Goal: Task Accomplishment & Management: Use online tool/utility

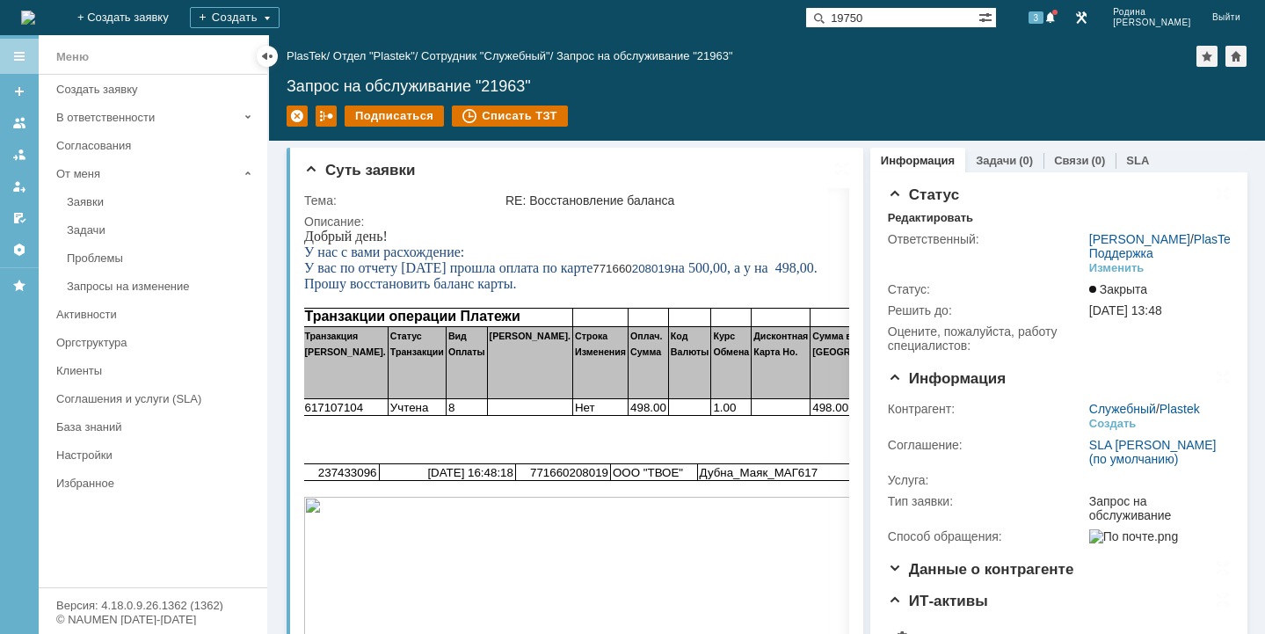
type input "19750"
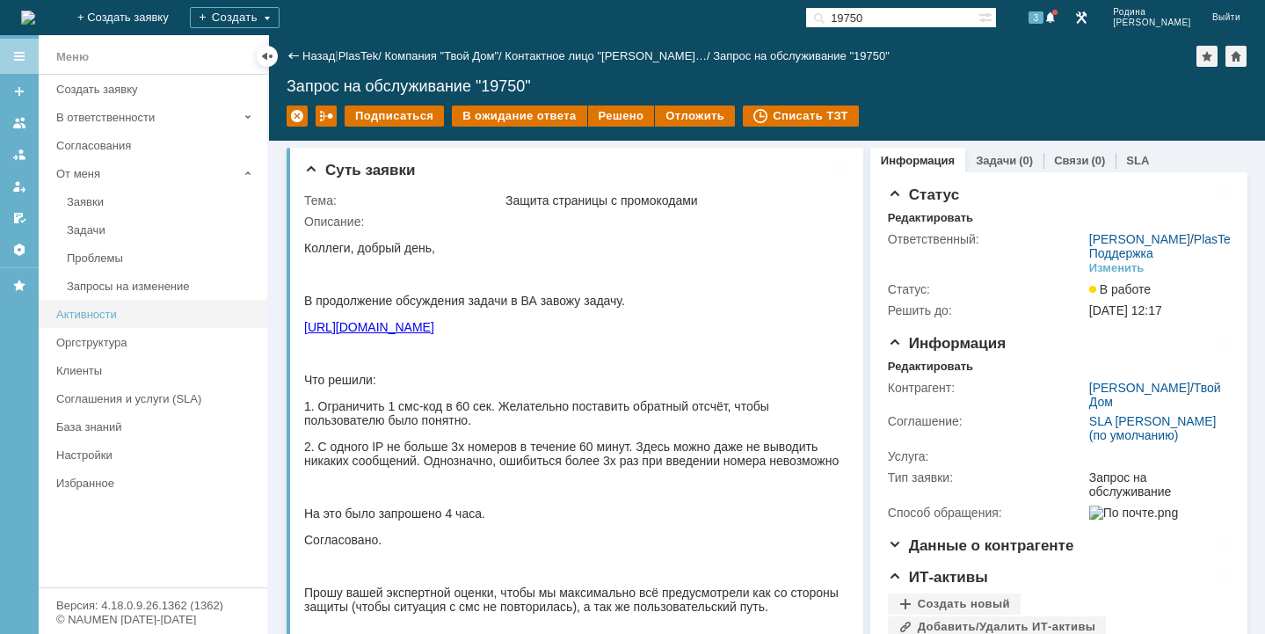
click at [86, 322] on link "Активности" at bounding box center [156, 314] width 215 height 27
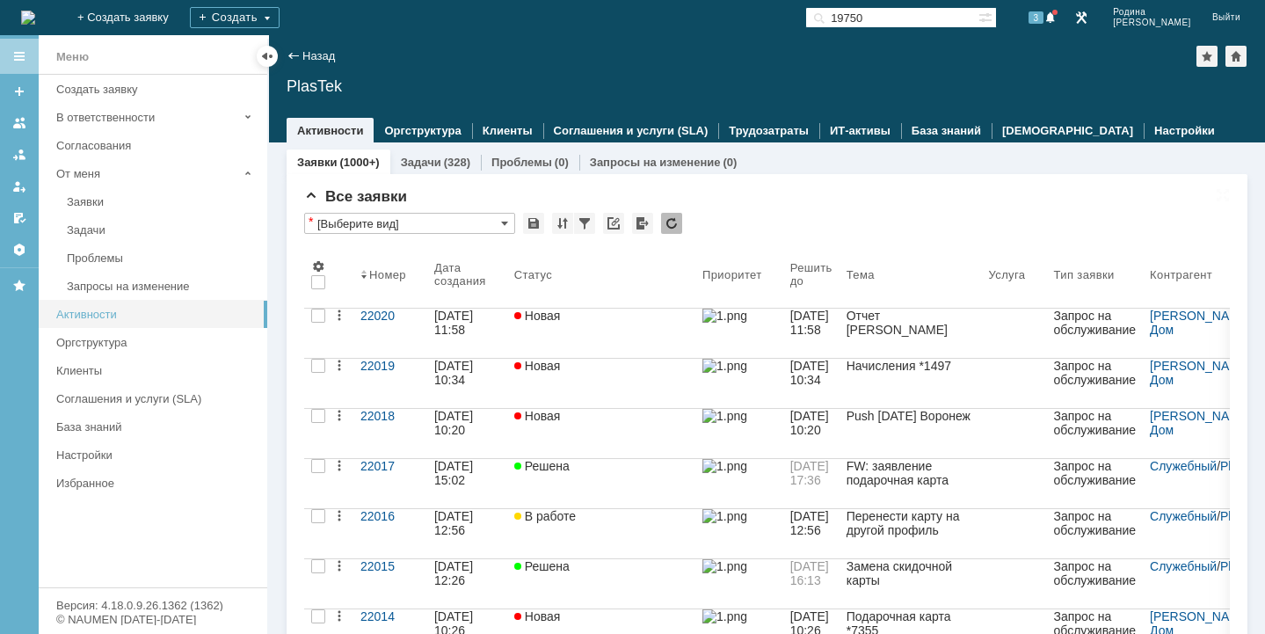
click at [86, 320] on div "Активности" at bounding box center [156, 314] width 201 height 13
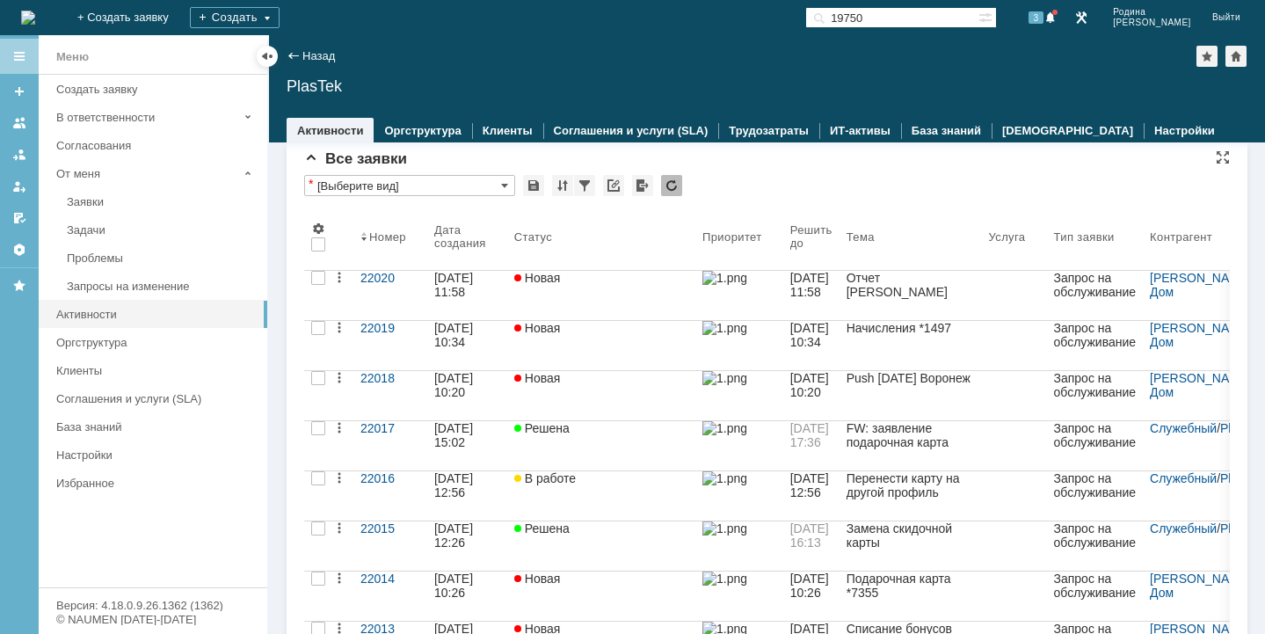
scroll to position [39, 0]
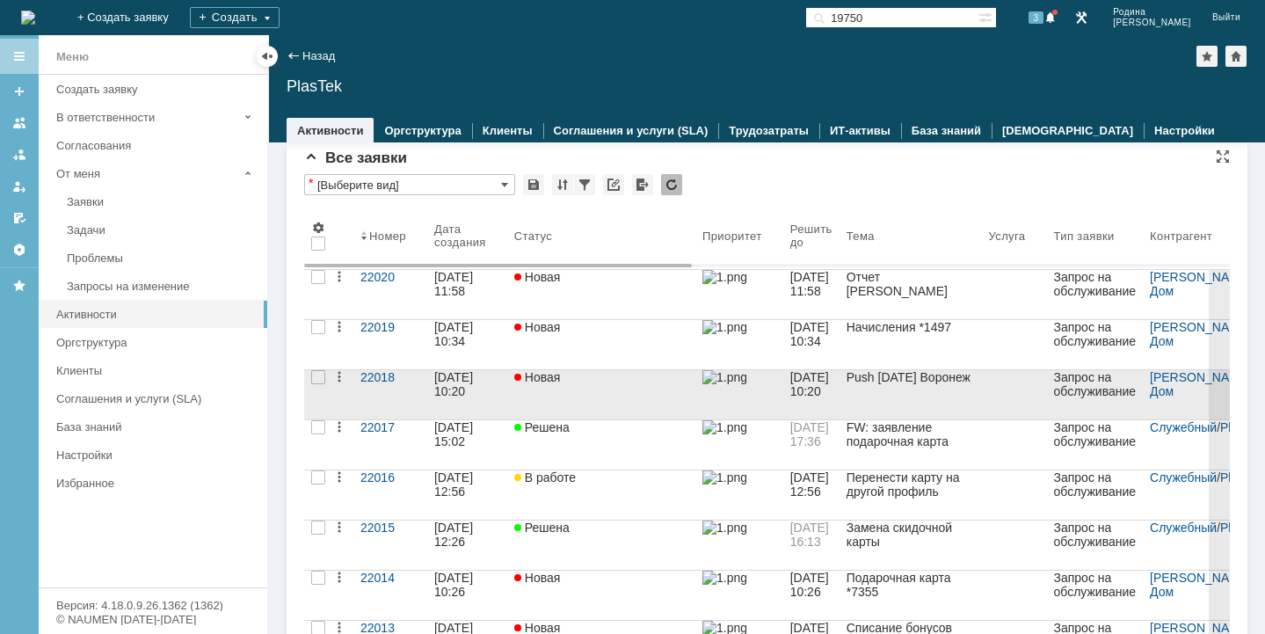
click at [478, 398] on div "[DATE] 10:20" at bounding box center [467, 384] width 66 height 28
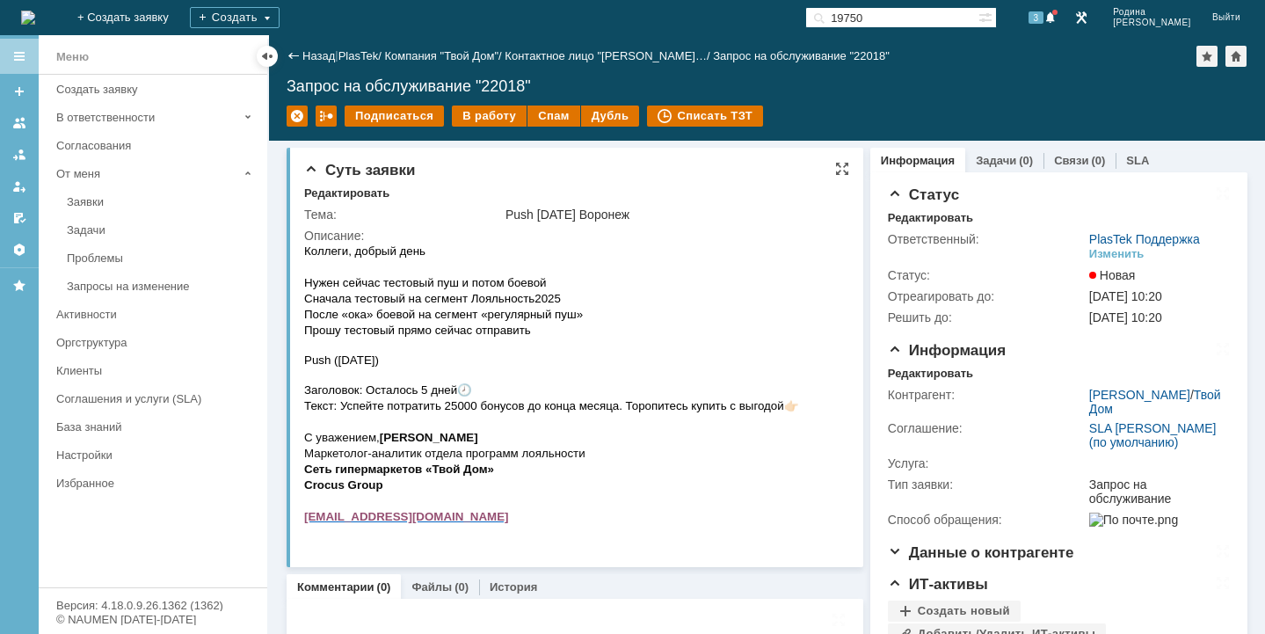
click at [581, 352] on p "Push ([DATE])" at bounding box center [551, 360] width 495 height 16
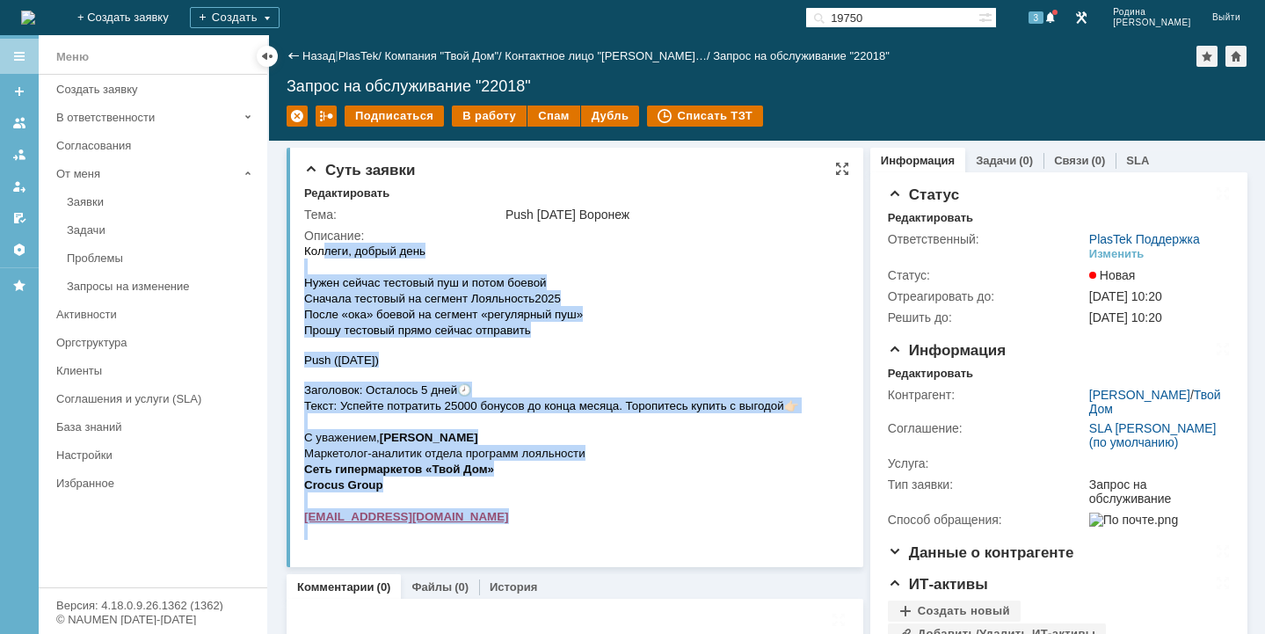
drag, startPoint x: 811, startPoint y: 418, endPoint x: 321, endPoint y: 249, distance: 518.1
click at [321, 249] on html "Коллеги, добрый день Нужен сейчас тестовый пуш и потом боевой Сначала тестовый …" at bounding box center [573, 391] width 539 height 297
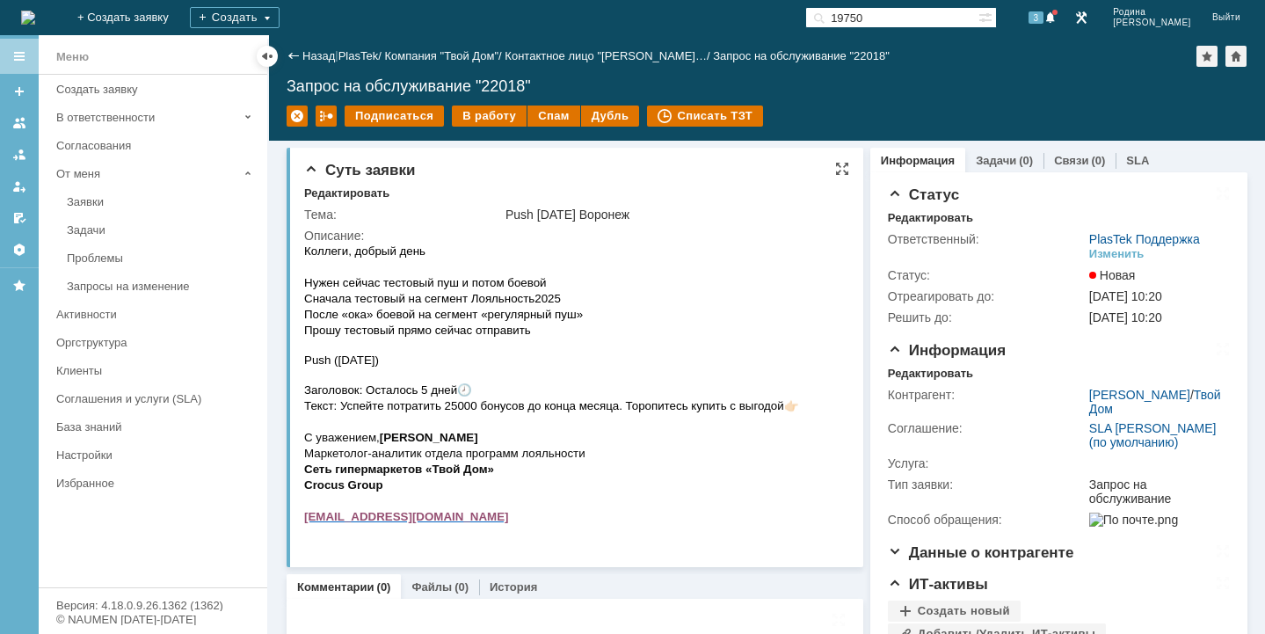
click at [323, 294] on span "Сначала тестовый на сегмент Лояльность2025" at bounding box center [432, 298] width 257 height 13
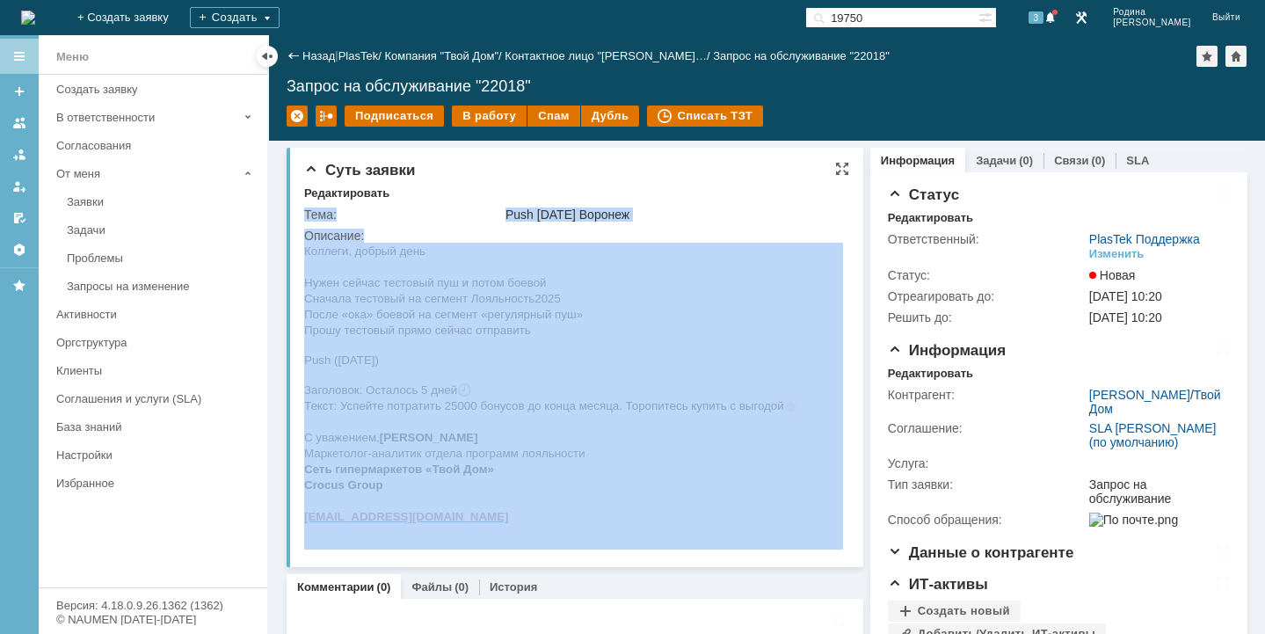
drag, startPoint x: 606, startPoint y: 522, endPoint x: 810, endPoint y: 419, distance: 228.5
click at [792, 344] on div "Коллеги, добрый день Нужен сейчас тестовый пуш и потом боевой Сначала тестовый …" at bounding box center [551, 391] width 495 height 297
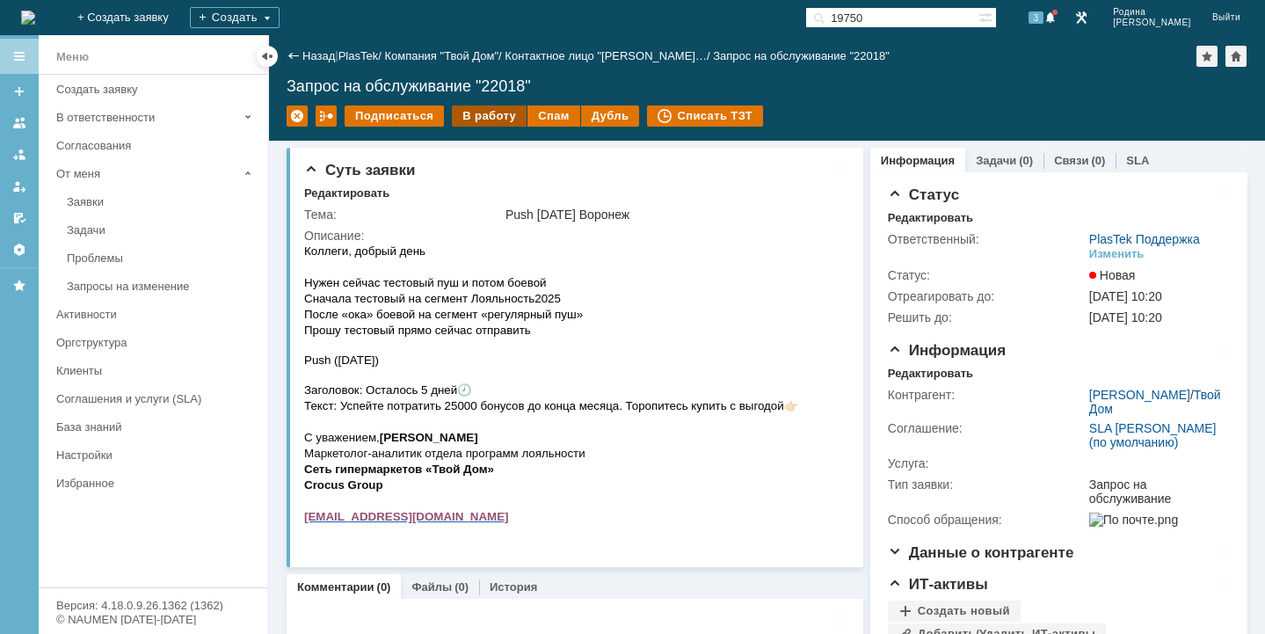
click at [486, 120] on div "В работу" at bounding box center [489, 116] width 75 height 21
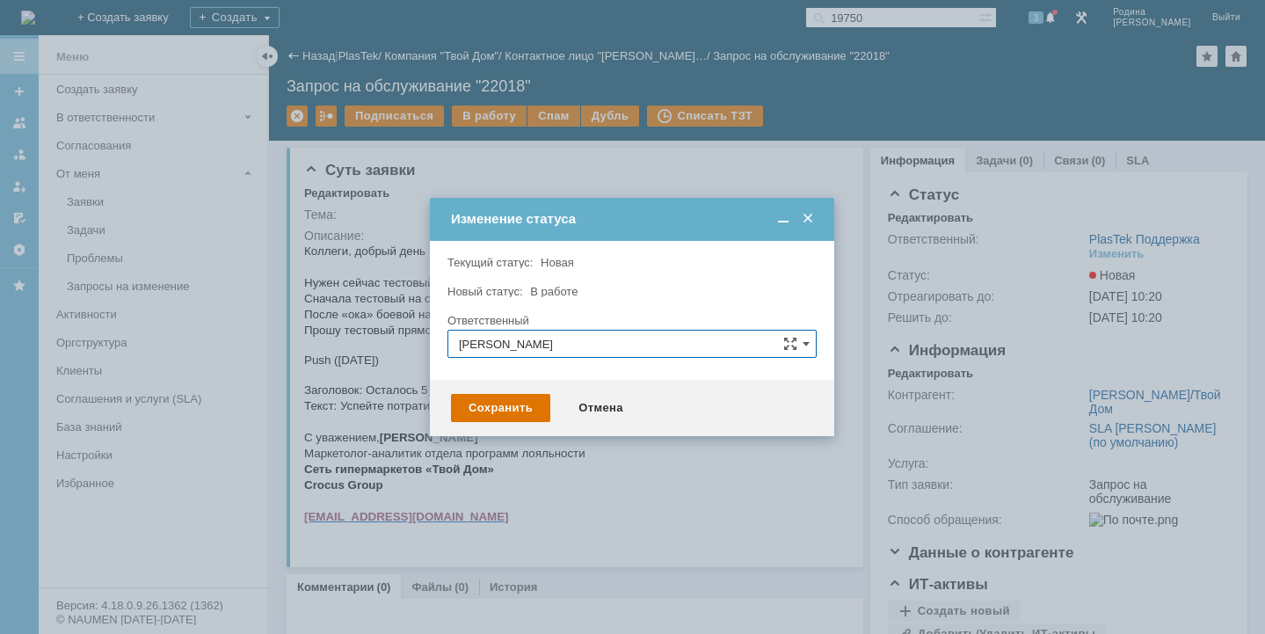
click at [500, 425] on div "Сохранить Отмена" at bounding box center [632, 408] width 405 height 56
click at [499, 403] on div "Сохранить" at bounding box center [500, 408] width 99 height 28
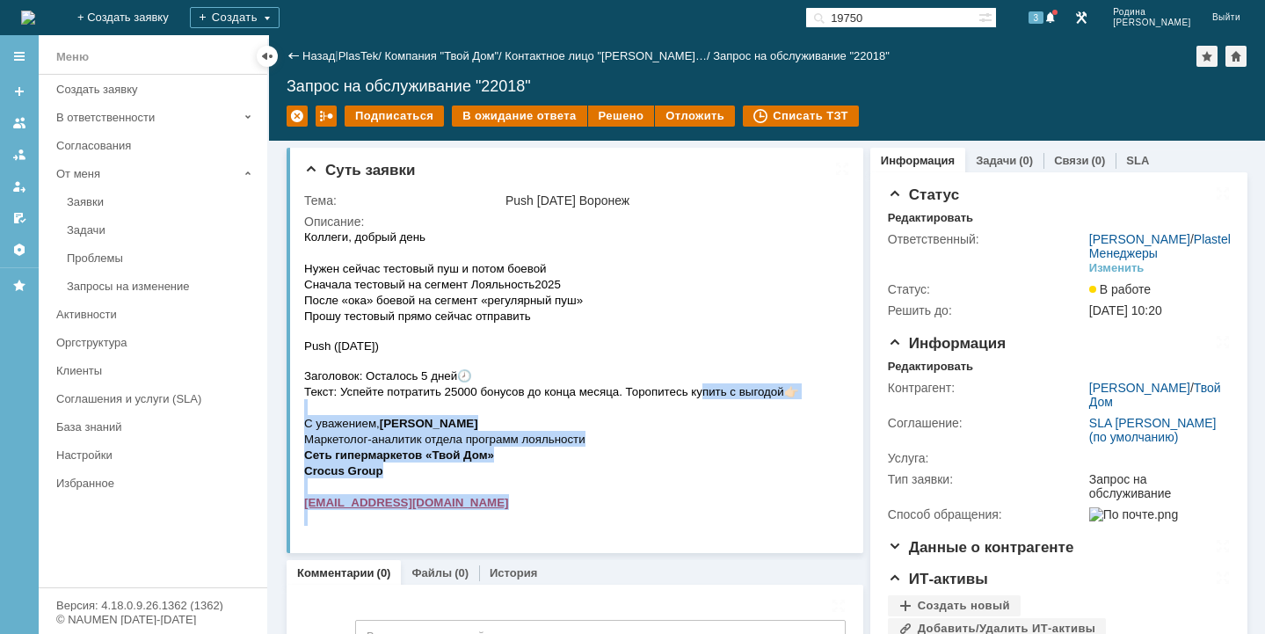
drag, startPoint x: 808, startPoint y: 397, endPoint x: 703, endPoint y: 391, distance: 105.7
click at [703, 391] on html "Коллеги, добрый день Нужен сейчас тестовый пуш и потом боевой Сначала тестовый …" at bounding box center [573, 377] width 539 height 297
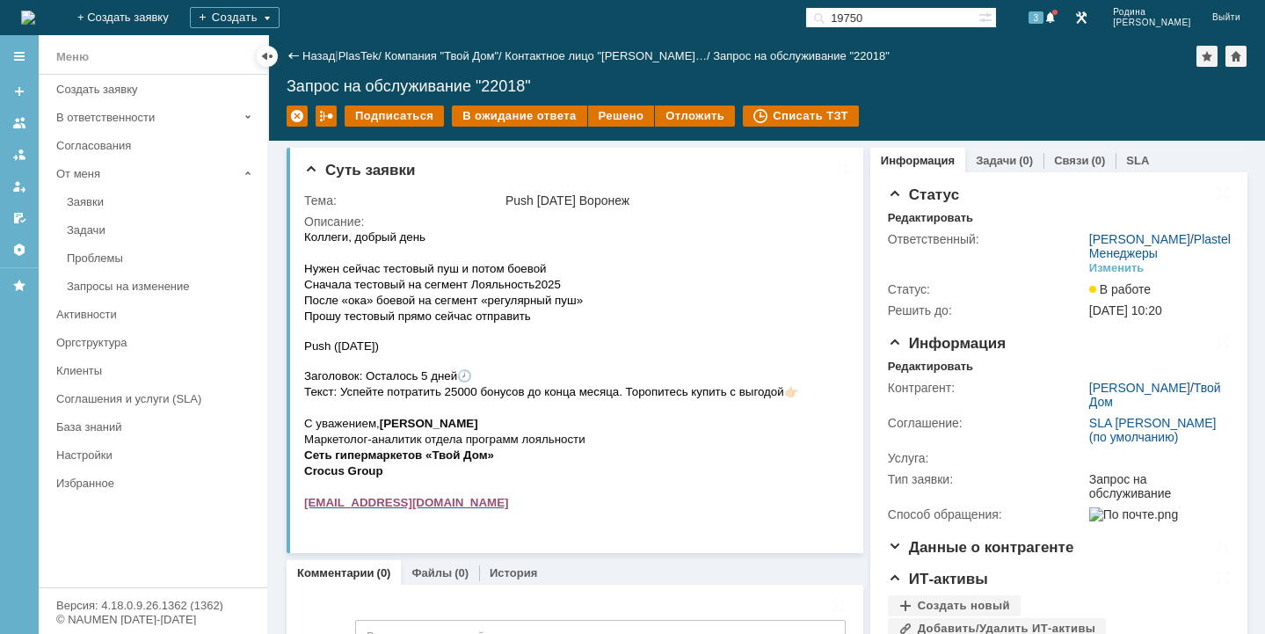
click at [638, 363] on div "Коллеги, добрый день Нужен сейчас тестовый пуш и потом боевой Сначала тестовый …" at bounding box center [551, 377] width 495 height 297
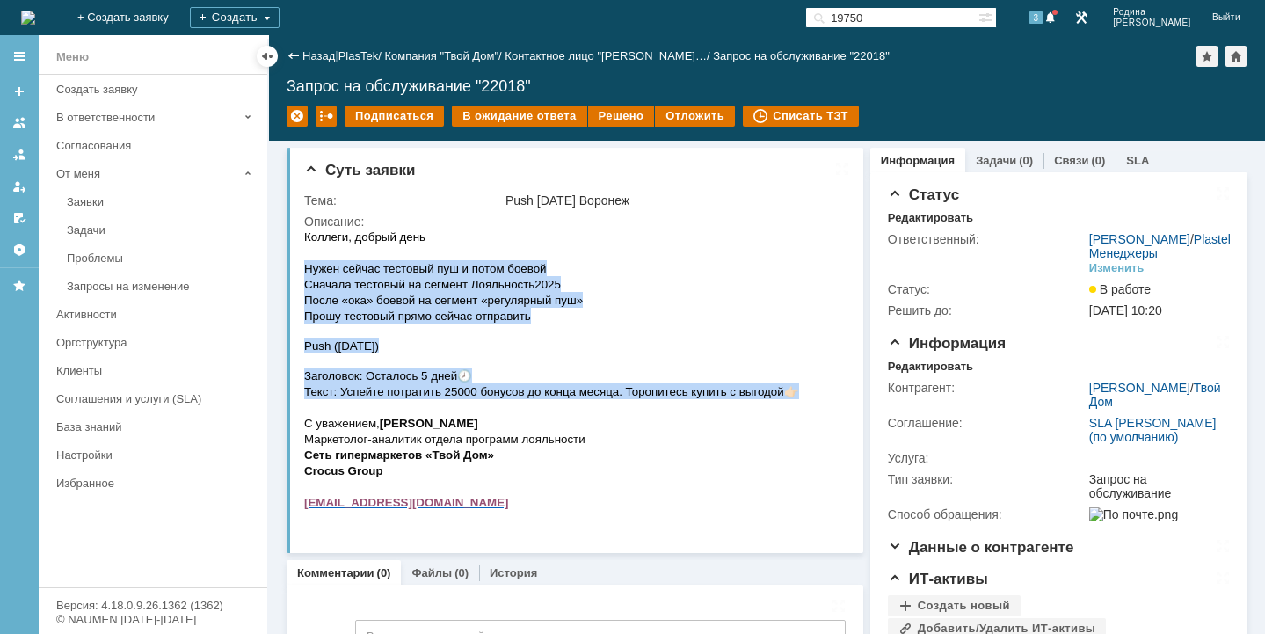
drag, startPoint x: 305, startPoint y: 267, endPoint x: 802, endPoint y: 397, distance: 513.6
click at [799, 397] on div "Коллеги, добрый день Нужен сейчас тестовый пуш и потом боевой Сначала тестовый …" at bounding box center [551, 377] width 495 height 297
copy div "Нужен сейчас тестовый пуш и потом боевой Сначала тестовый на сегмент Лояльность…"
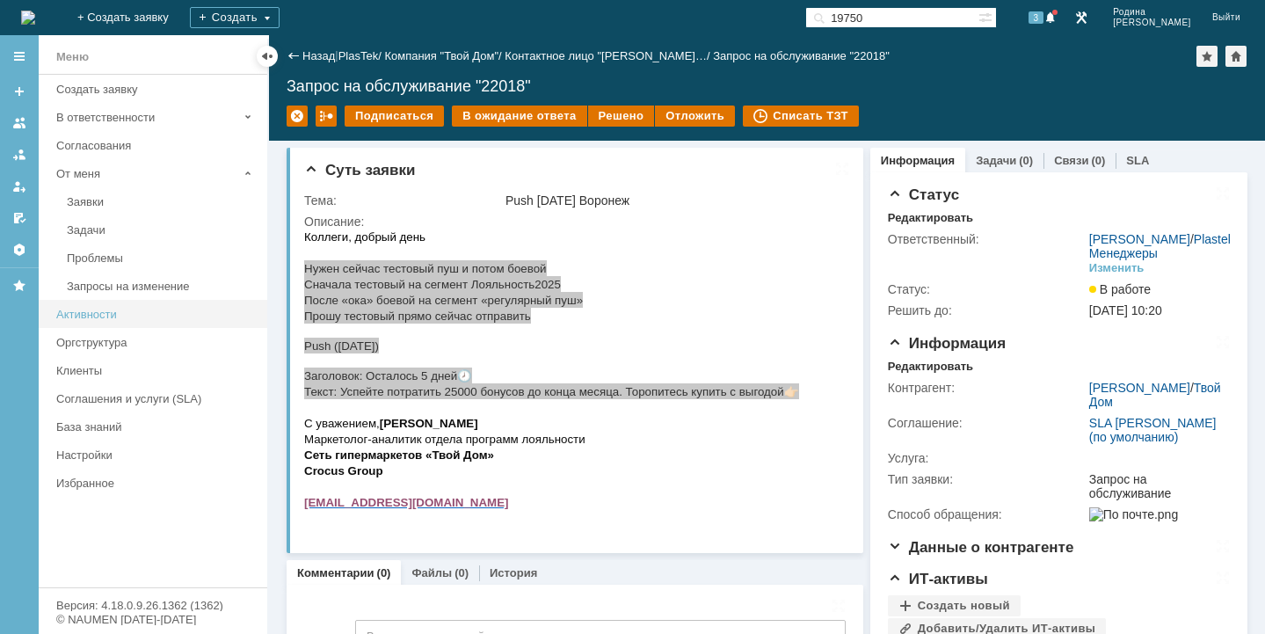
click at [77, 316] on div "Активности" at bounding box center [156, 314] width 201 height 13
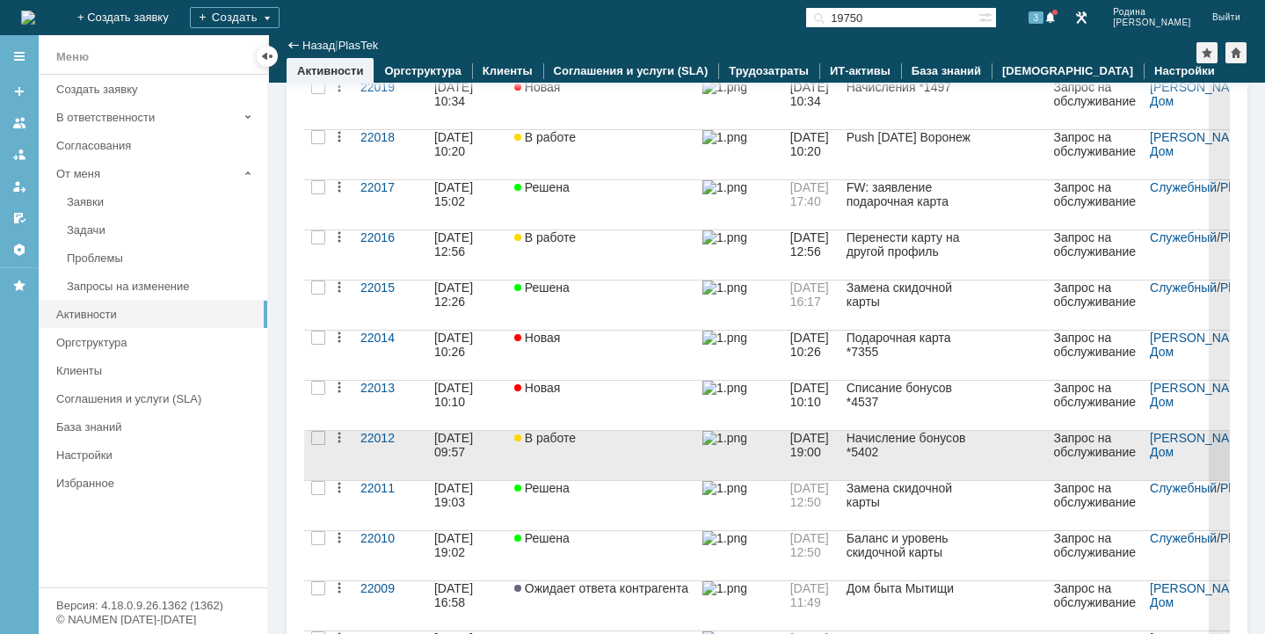
click at [449, 456] on div "[DATE] 09:57" at bounding box center [455, 445] width 42 height 28
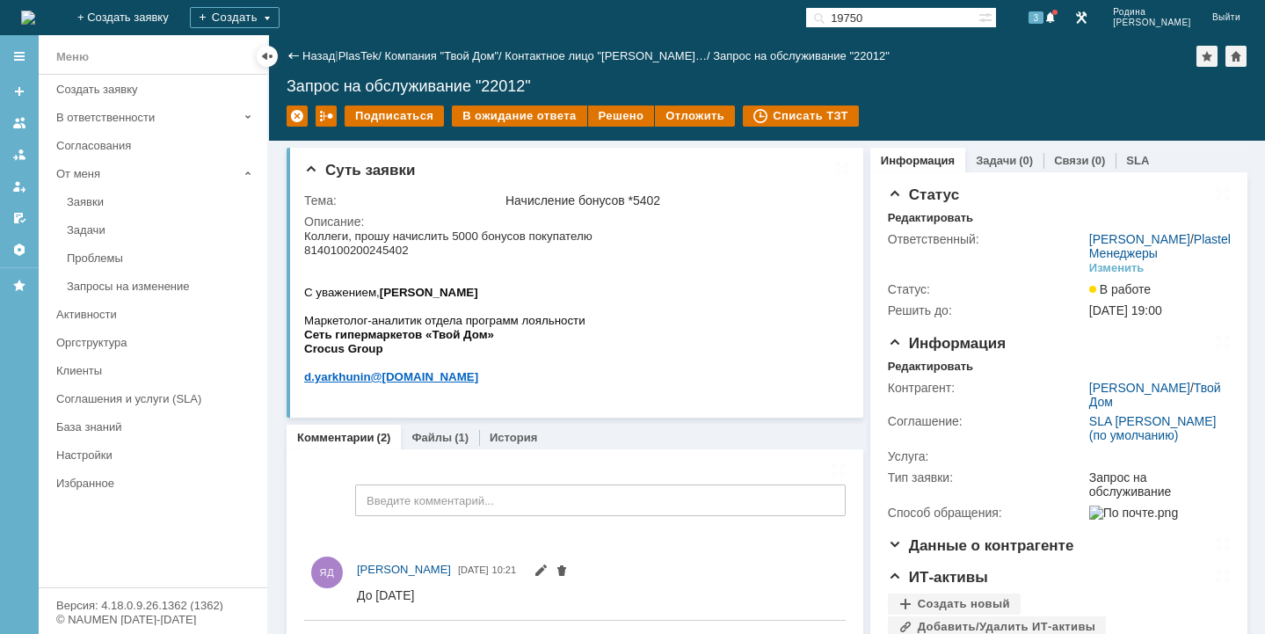
click at [336, 250] on span "Коллеги, прошу начислить 5000 бонусов покупателю 8140100200245402" at bounding box center [448, 243] width 288 height 27
copy span "8140100200245402"
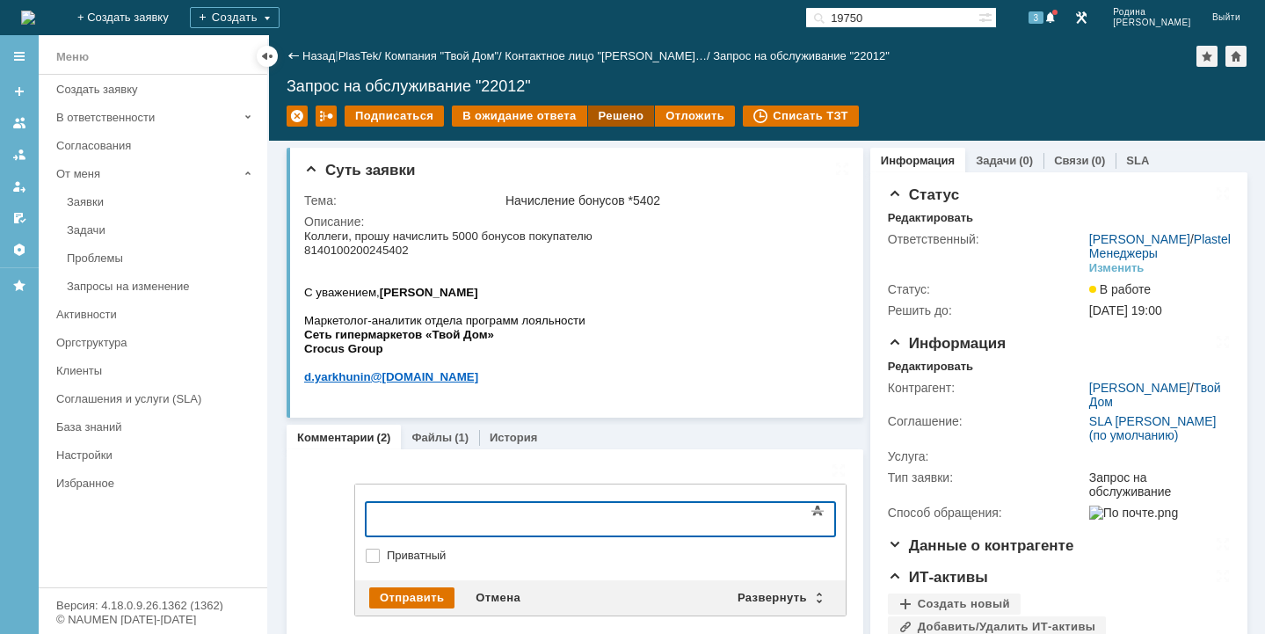
click at [615, 112] on div "Решено" at bounding box center [621, 116] width 67 height 21
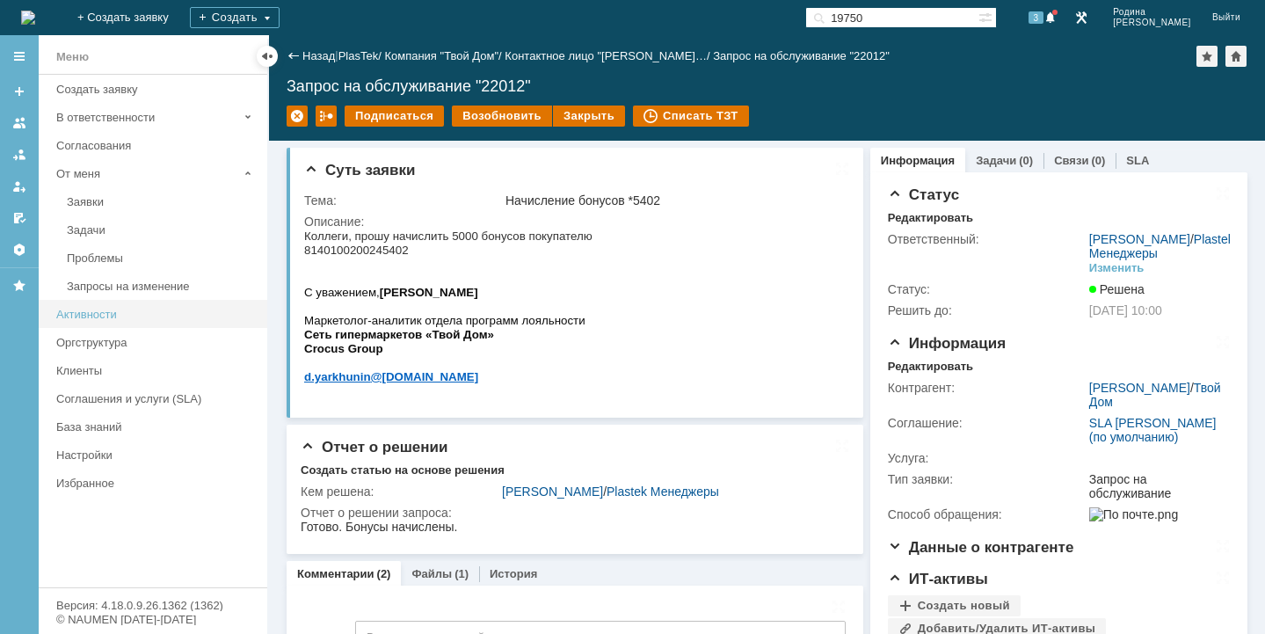
click at [47, 315] on table "Активности" at bounding box center [153, 314] width 229 height 28
click at [83, 313] on div "Активности" at bounding box center [156, 314] width 201 height 13
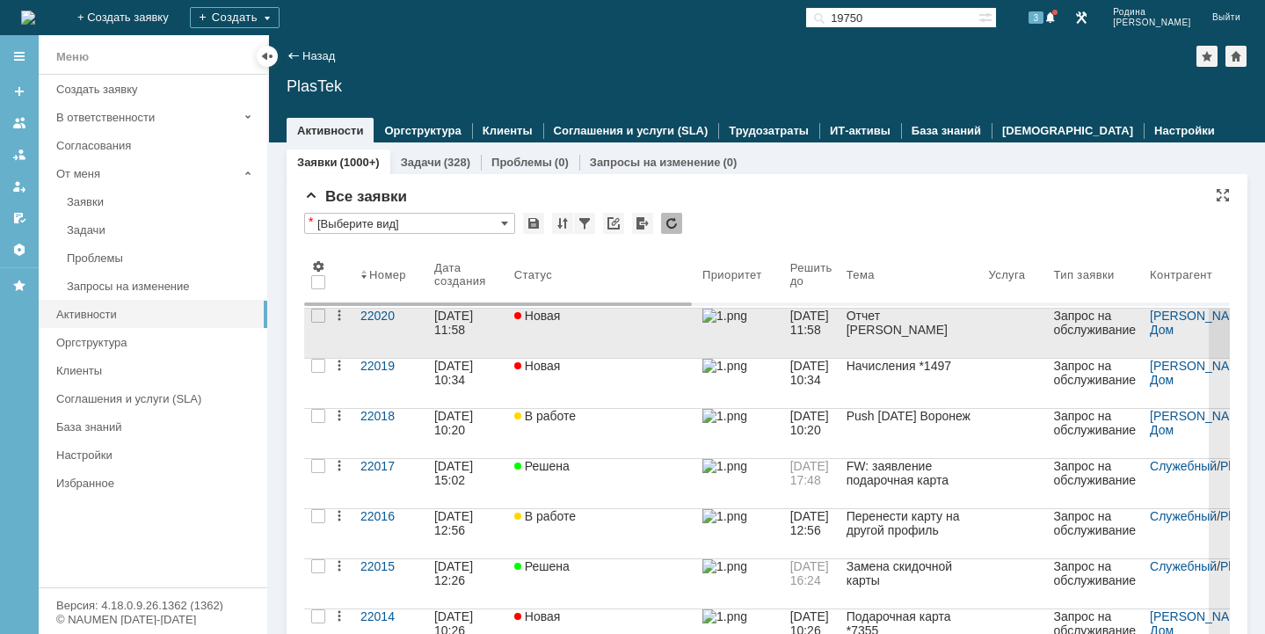
click at [444, 324] on div "[DATE] 11:58" at bounding box center [455, 323] width 42 height 28
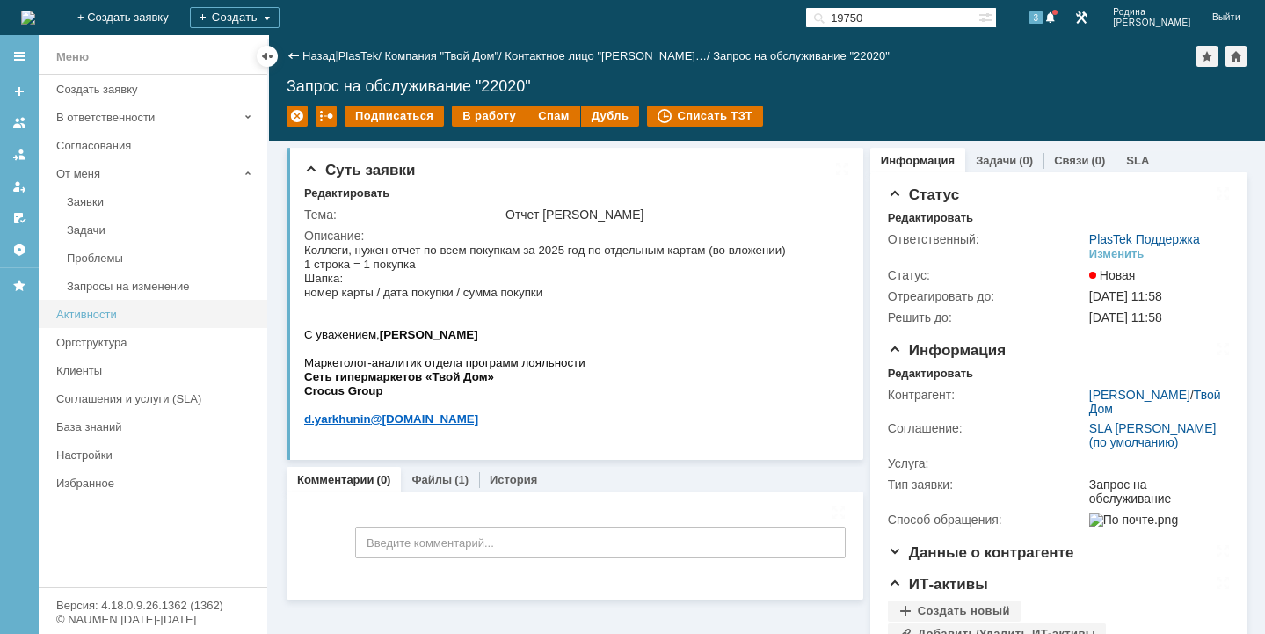
click at [77, 307] on link "Активности" at bounding box center [156, 314] width 215 height 27
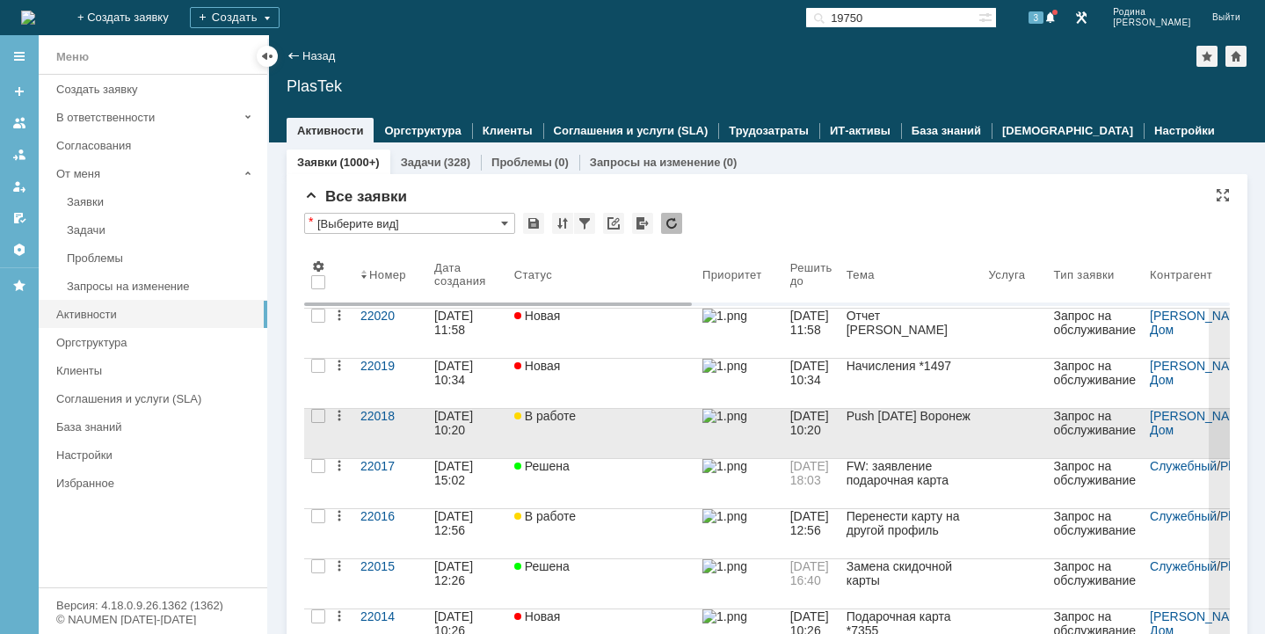
click at [532, 434] on link "В работе" at bounding box center [601, 433] width 188 height 70
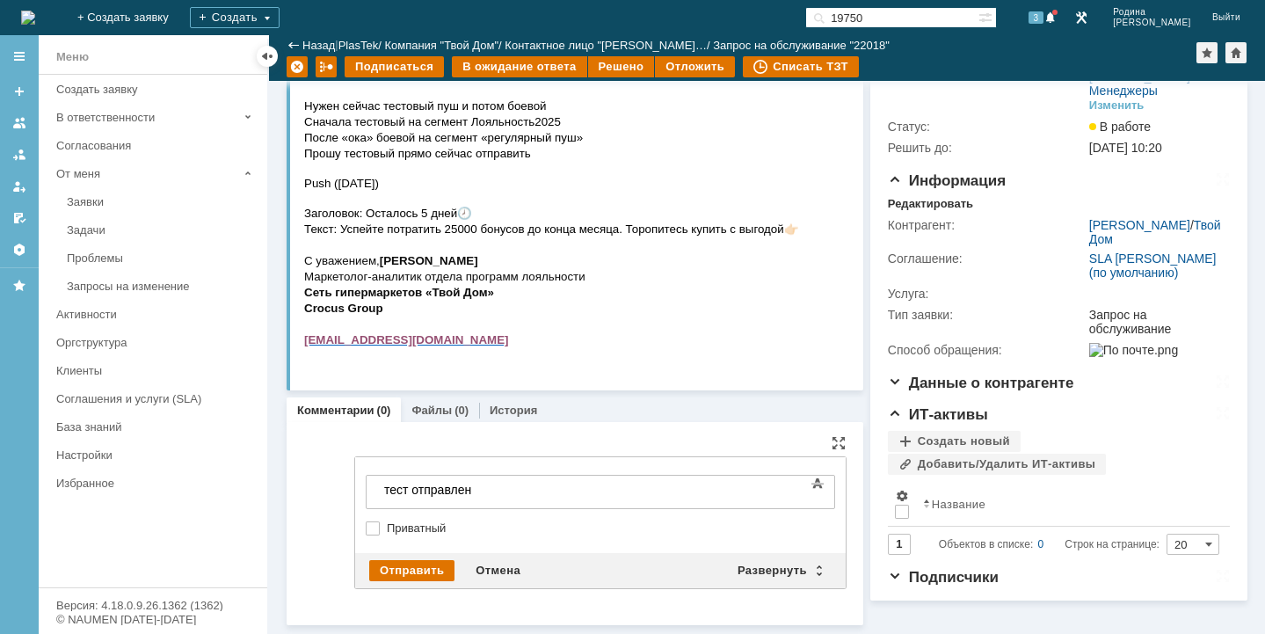
click at [412, 549] on div "Внимание! Основные параметры Текст Жирный Курсив Подчеркнутый Зачеркнутый Нижни…" at bounding box center [600, 505] width 491 height 96
click at [405, 569] on div "Отправить" at bounding box center [411, 570] width 85 height 21
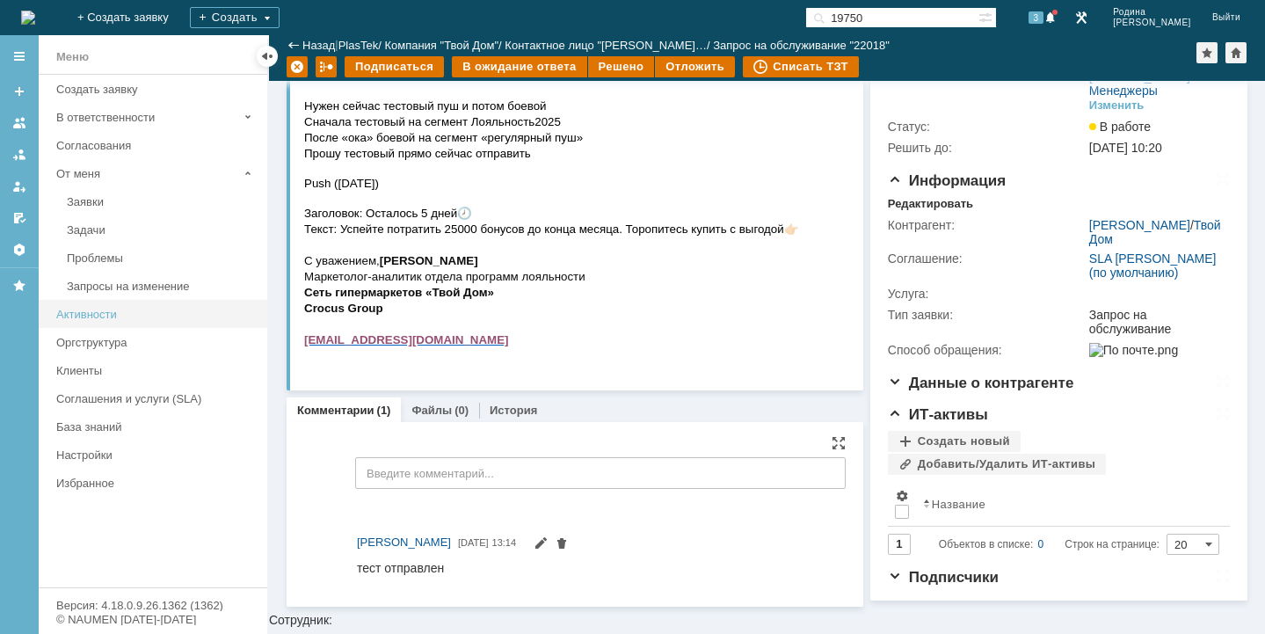
click at [117, 307] on link "Активности" at bounding box center [156, 314] width 215 height 27
